Goal: Check status

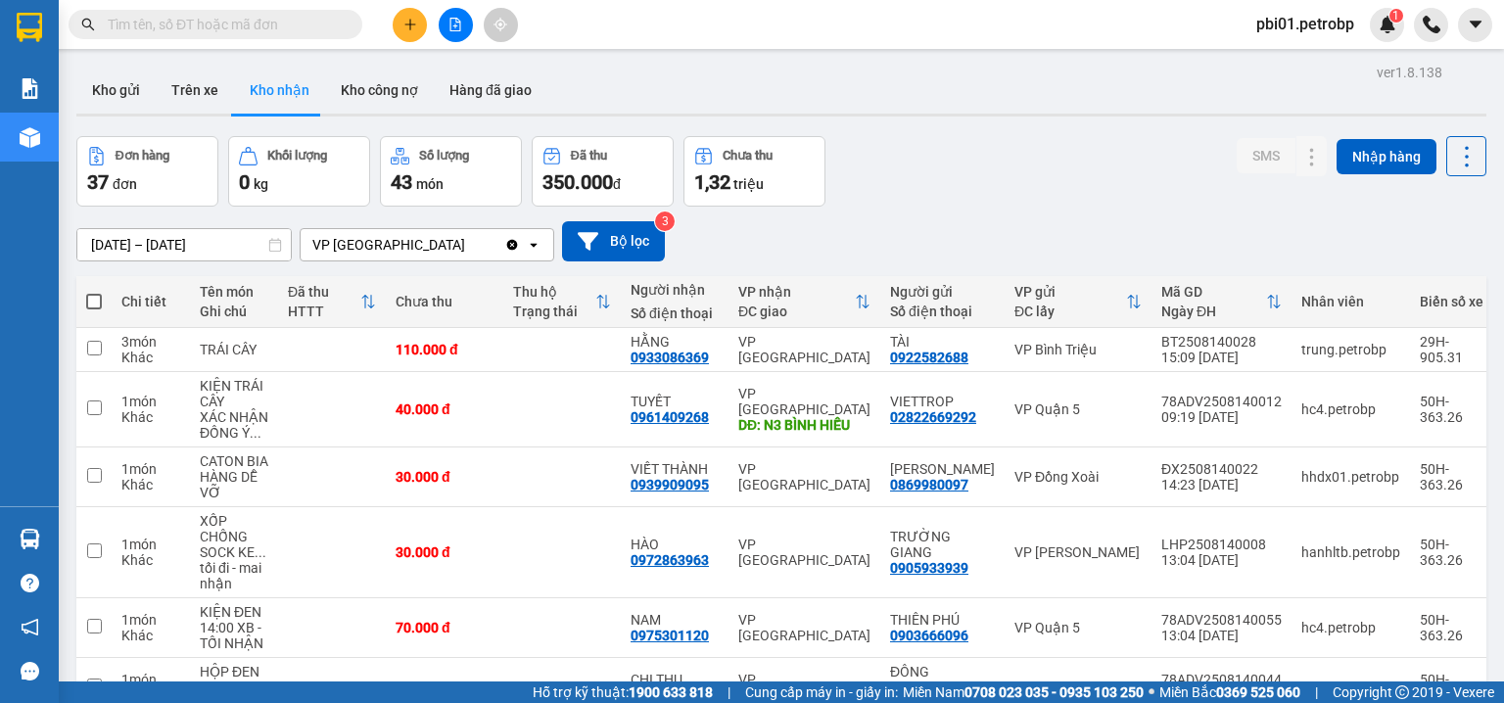
scroll to position [415, 0]
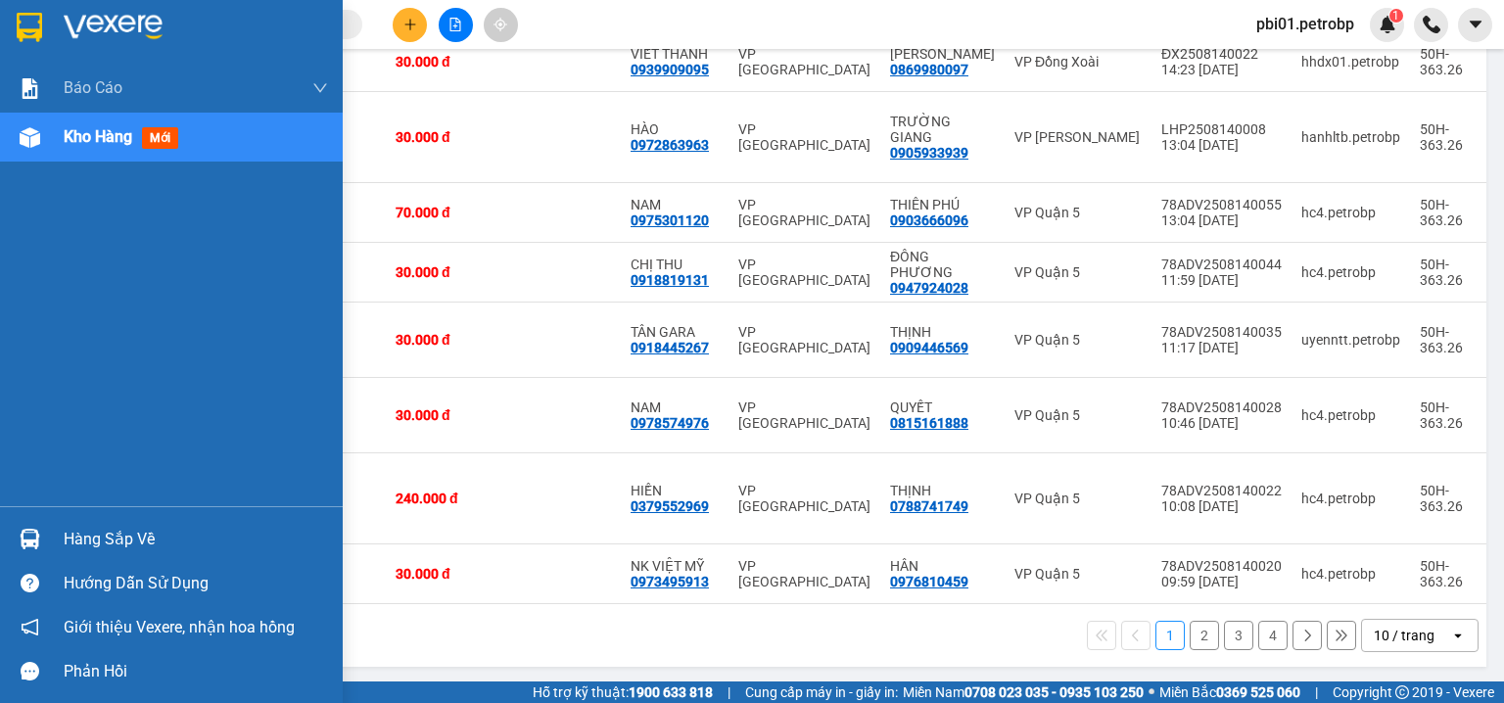
click at [47, 551] on div "Hàng sắp về" at bounding box center [171, 539] width 343 height 44
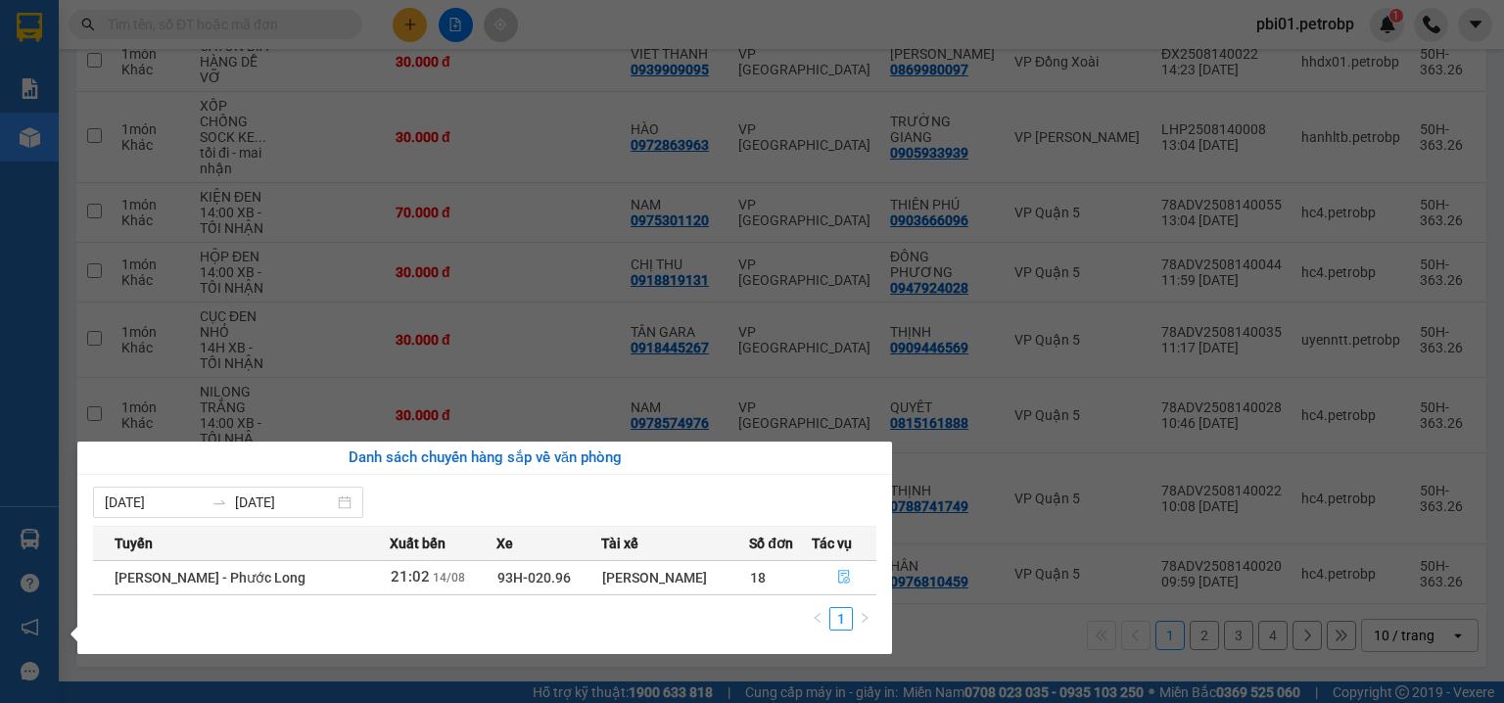
click at [841, 576] on icon "file-done" at bounding box center [844, 578] width 12 height 14
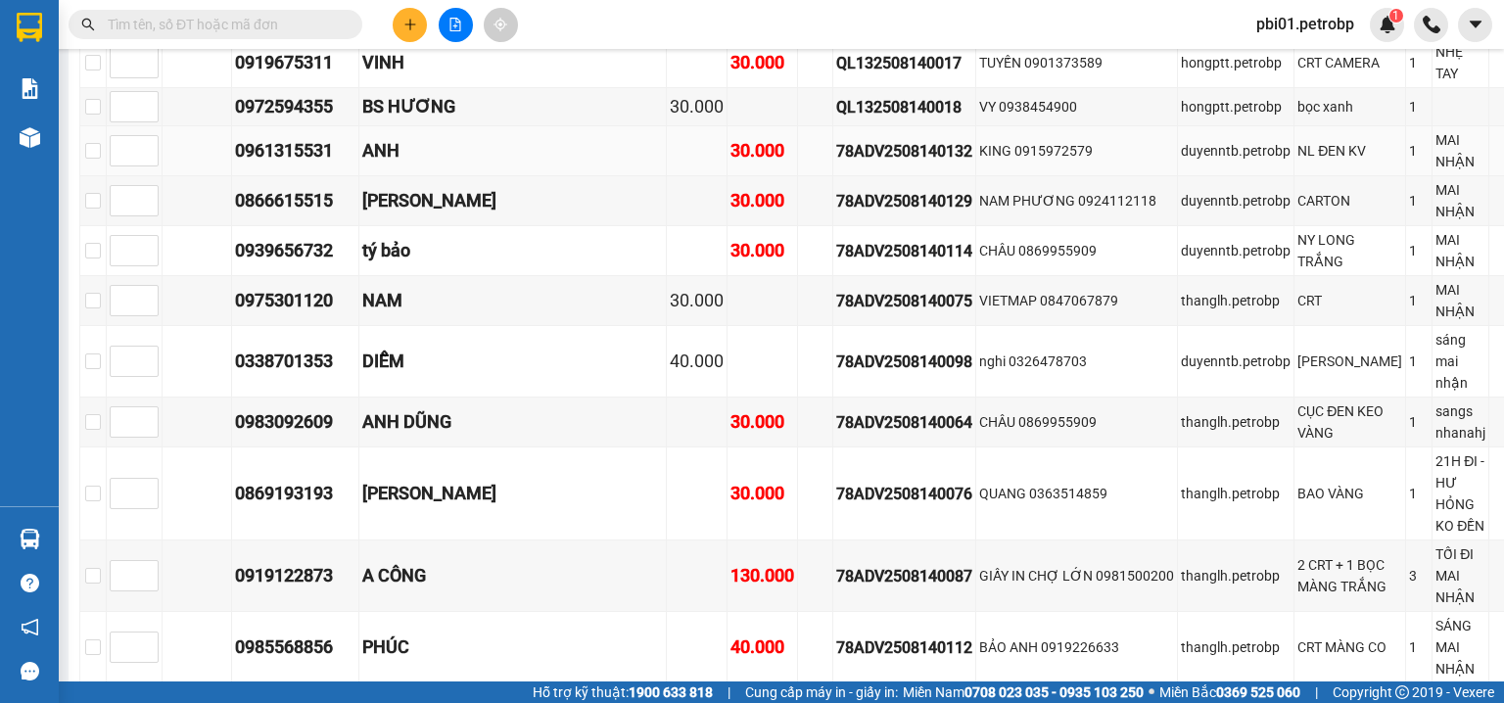
scroll to position [1462, 0]
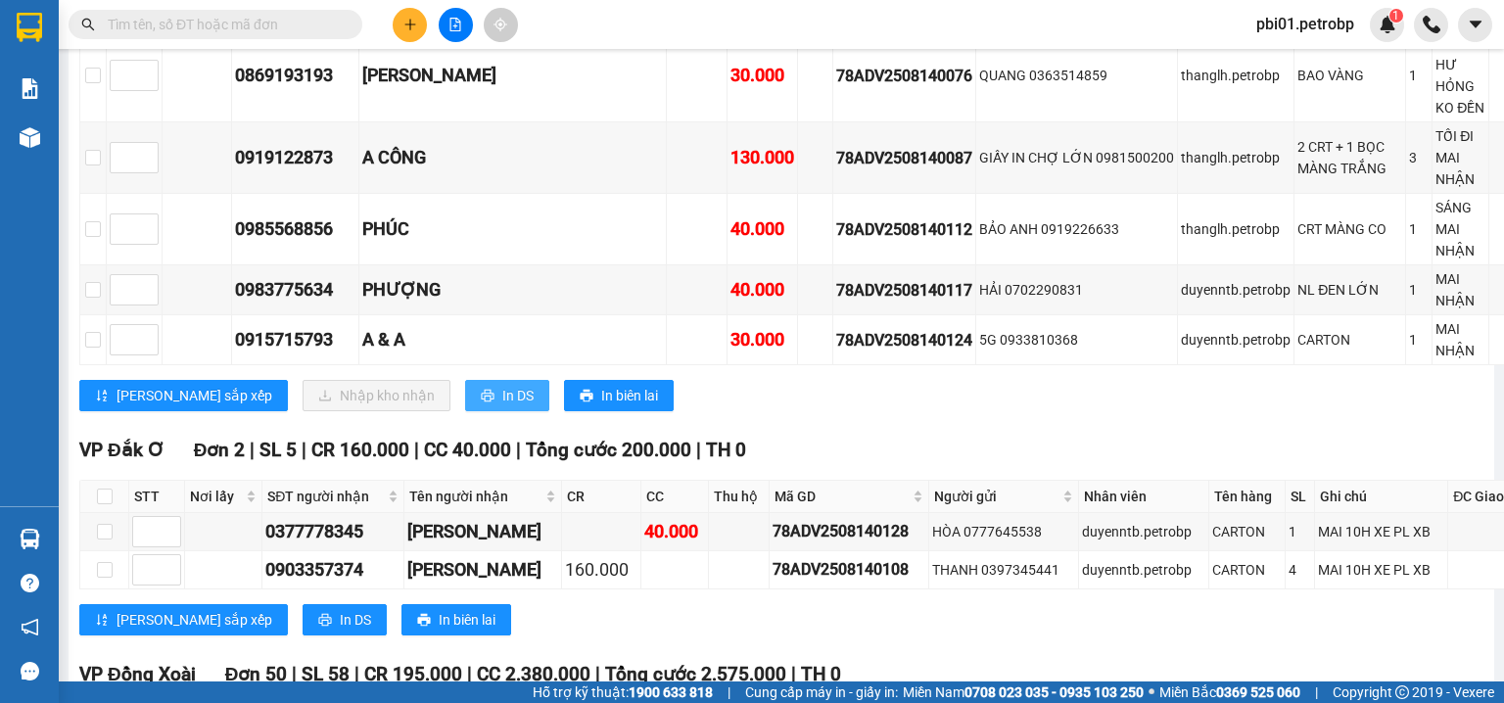
click at [502, 406] on span "In DS" at bounding box center [517, 396] width 31 height 22
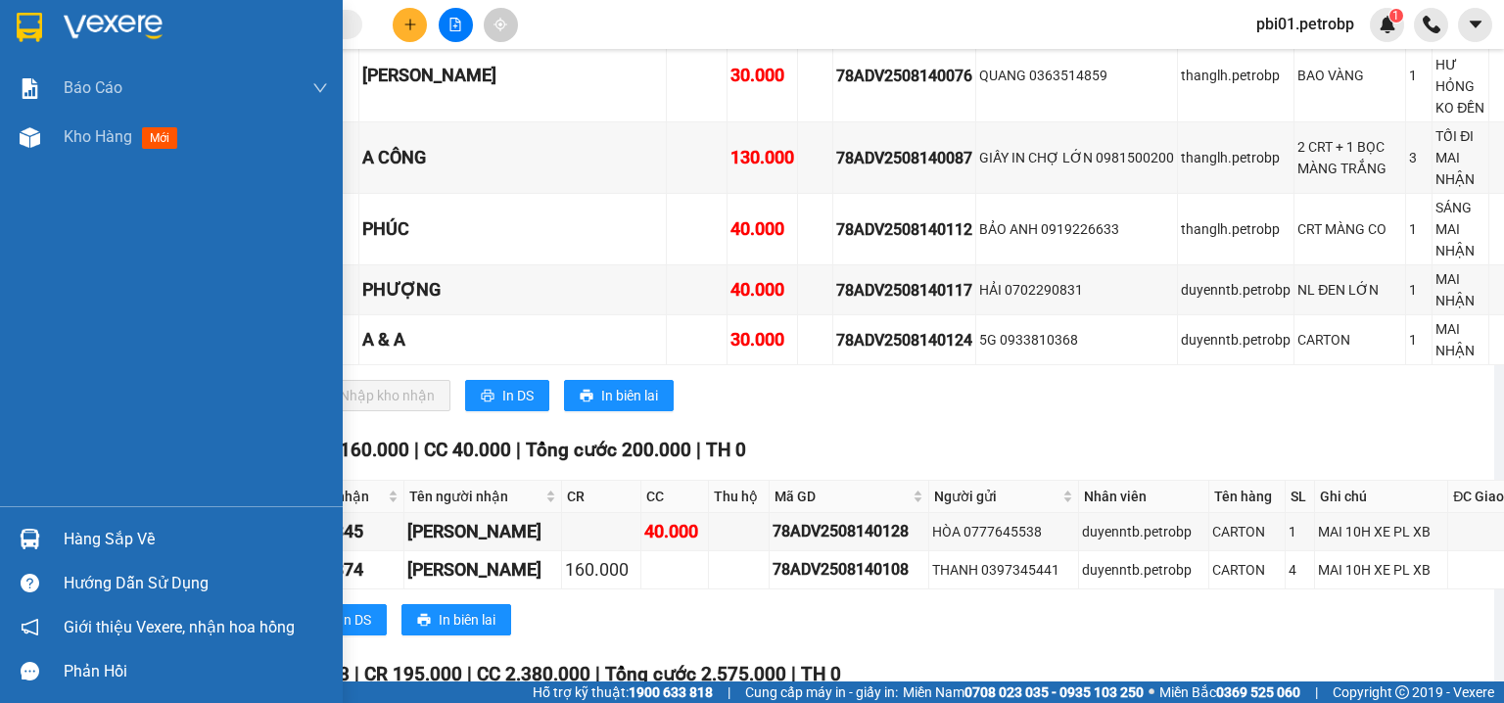
click at [83, 541] on div "Hàng sắp về" at bounding box center [196, 539] width 264 height 29
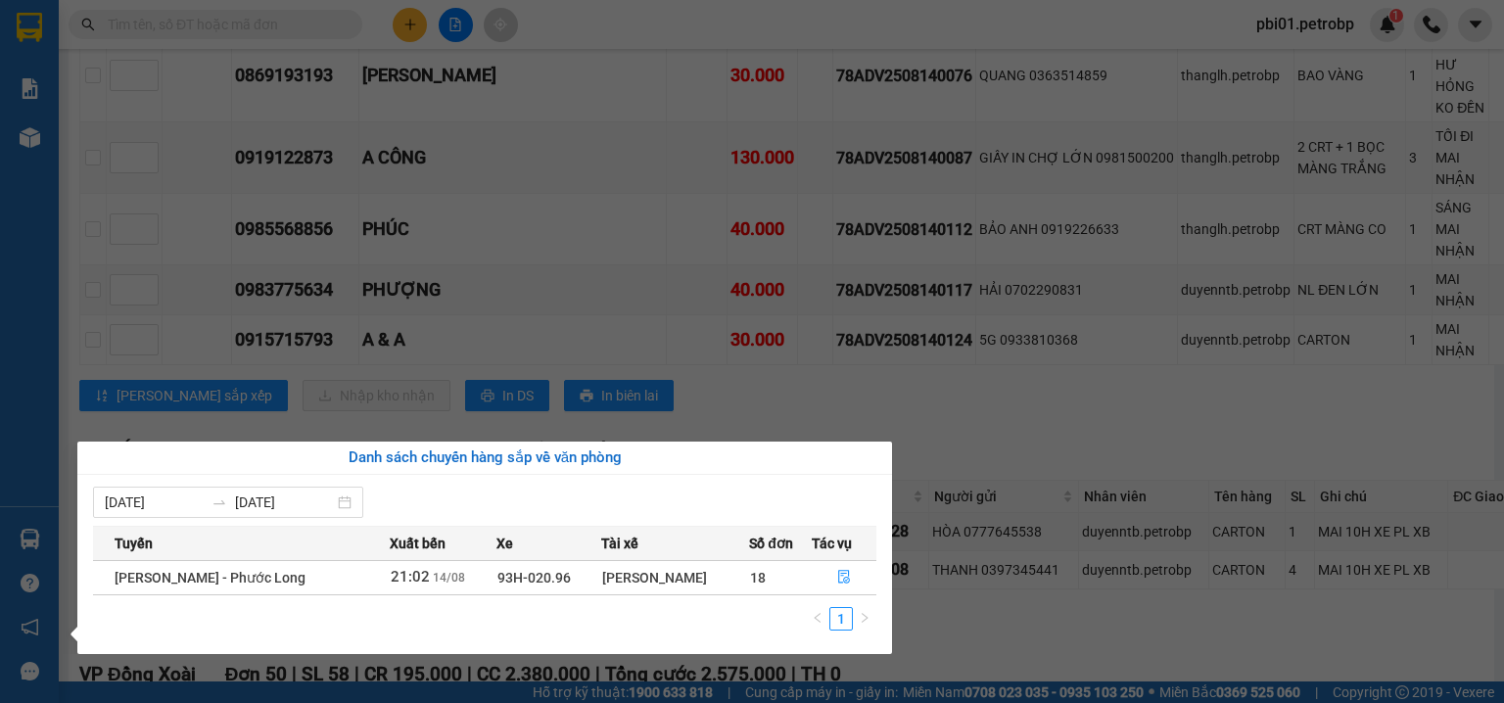
click at [942, 551] on section "Kết quả tìm kiếm ( 0 ) Bộ lọc No Data pbi01.petrobp 1 Báo cáo BC tiền tận nơi (…" at bounding box center [752, 351] width 1504 height 703
